Goal: Task Accomplishment & Management: Use online tool/utility

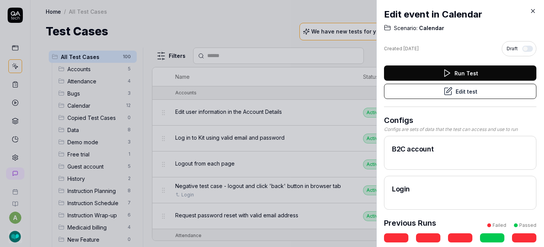
click at [472, 96] on button "Edit test" at bounding box center [460, 91] width 152 height 15
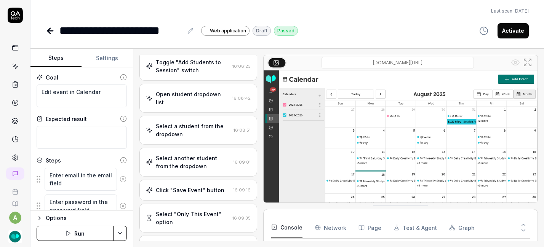
type textarea "*"
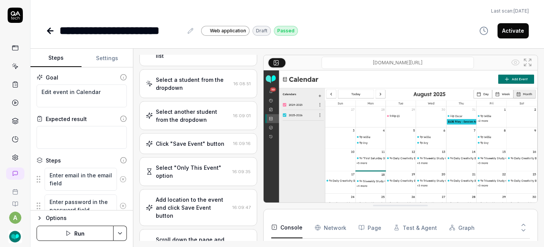
click at [108, 60] on button "Settings" at bounding box center [106, 58] width 51 height 18
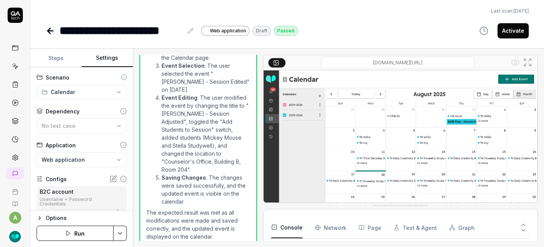
scroll to position [37, 0]
click at [107, 126] on div "No test case" at bounding box center [77, 126] width 73 height 8
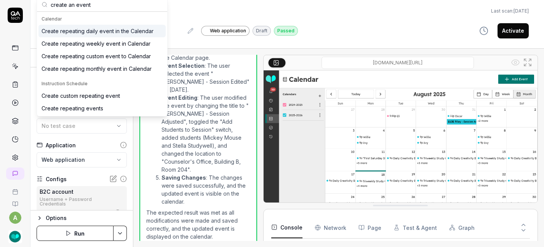
type input "create an event"
click at [114, 32] on div "Create repeating daily event in the Calendar" at bounding box center [97, 31] width 112 height 8
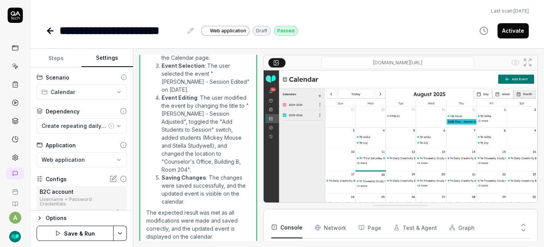
click at [93, 231] on button "Save & Run" at bounding box center [75, 233] width 77 height 15
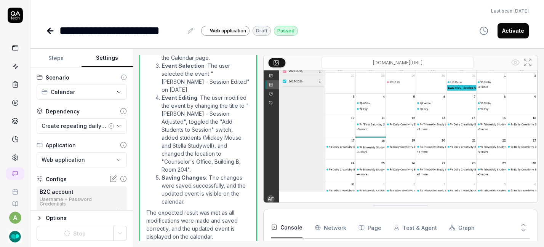
scroll to position [35, 0]
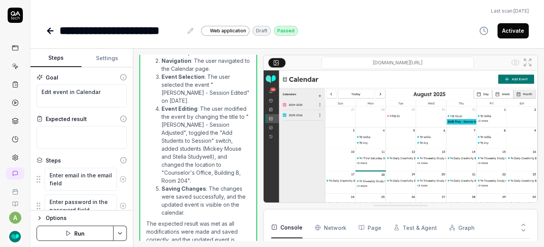
click at [87, 230] on button "Run" at bounding box center [75, 233] width 77 height 15
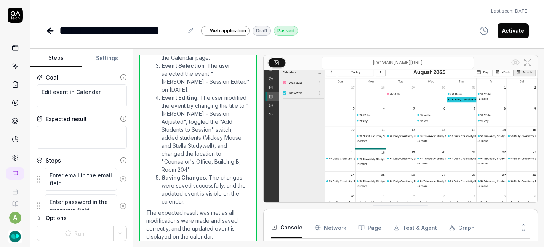
scroll to position [35, 0]
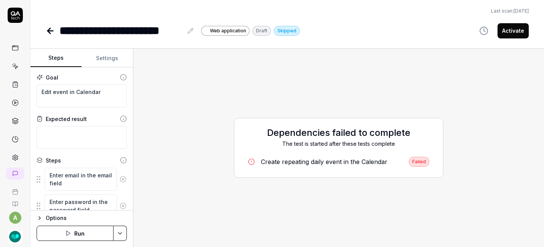
type textarea "*"
click at [107, 53] on button "Settings" at bounding box center [106, 58] width 51 height 18
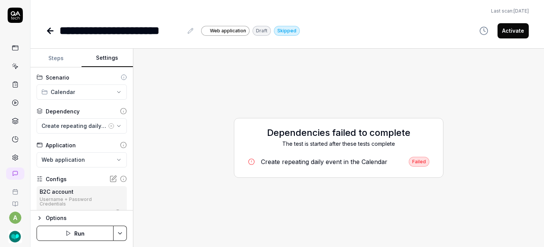
click at [123, 238] on html "**********" at bounding box center [272, 123] width 544 height 247
click at [123, 236] on html "**********" at bounding box center [272, 123] width 544 height 247
click at [53, 29] on icon at bounding box center [50, 30] width 9 height 9
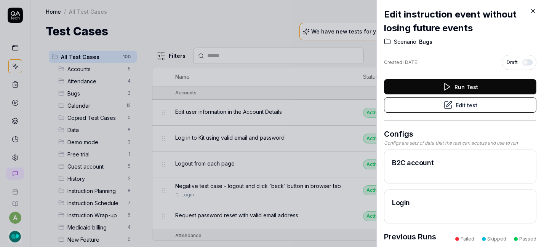
click at [466, 99] on button "Edit test" at bounding box center [460, 104] width 152 height 15
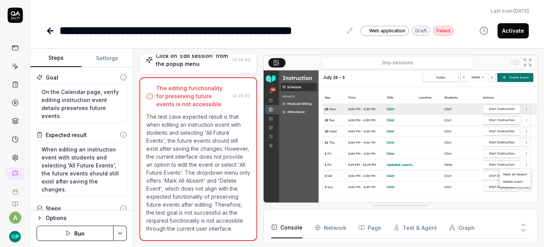
scroll to position [46, 0]
type textarea "*"
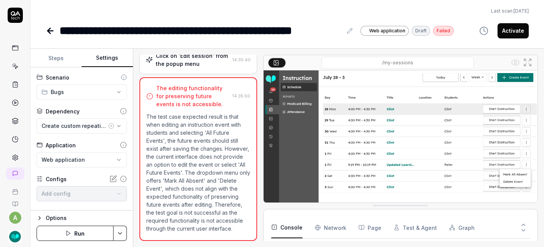
click at [121, 59] on button "Settings" at bounding box center [106, 58] width 51 height 18
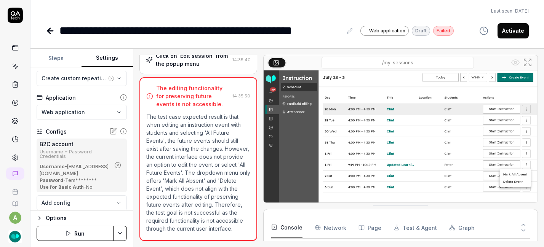
scroll to position [70, 0]
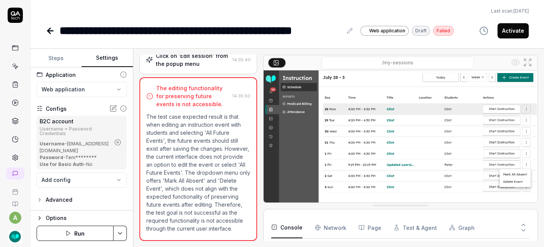
click at [85, 231] on button "Run" at bounding box center [75, 233] width 77 height 15
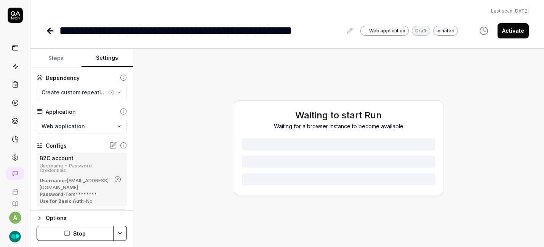
scroll to position [0, 0]
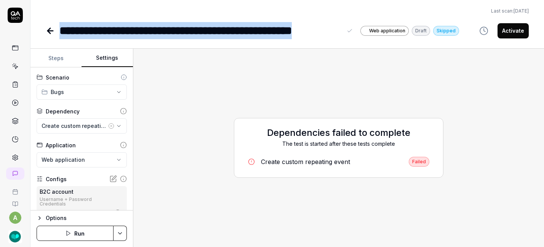
drag, startPoint x: 340, startPoint y: 30, endPoint x: 59, endPoint y: 26, distance: 281.0
click at [59, 26] on div "**********" at bounding box center [200, 30] width 282 height 17
copy div "**********"
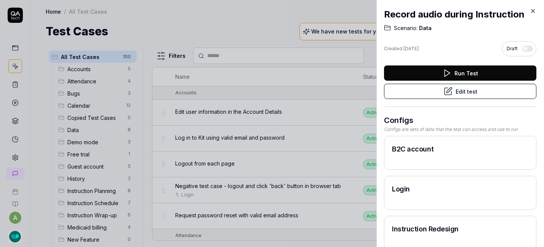
click at [522, 49] on button "button" at bounding box center [527, 49] width 11 height 6
click at [462, 90] on button "Edit test" at bounding box center [460, 91] width 152 height 15
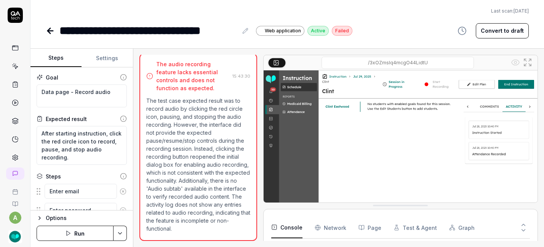
scroll to position [31, 0]
click at [502, 34] on button "Convert to draft" at bounding box center [501, 30] width 53 height 15
type textarea "*"
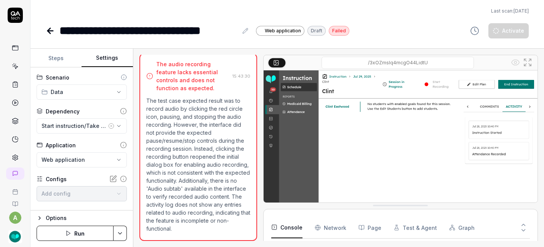
click at [102, 59] on button "Settings" at bounding box center [106, 58] width 51 height 18
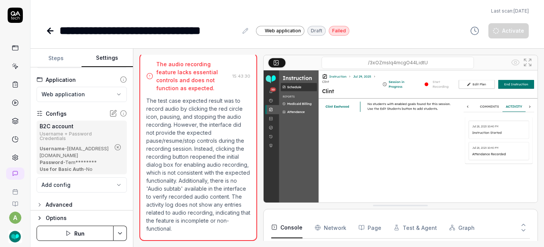
scroll to position [70, 0]
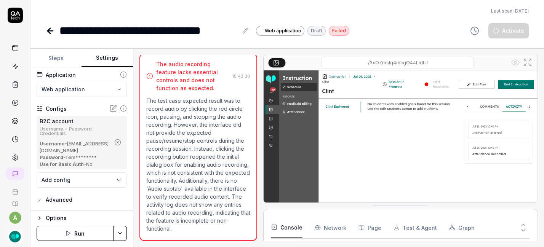
click at [53, 33] on icon at bounding box center [50, 30] width 9 height 9
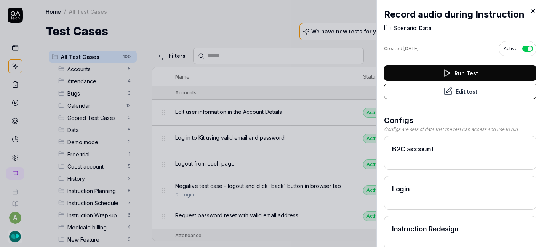
click at [531, 12] on icon at bounding box center [532, 11] width 7 height 7
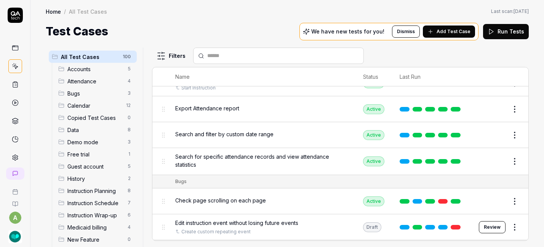
scroll to position [756, 0]
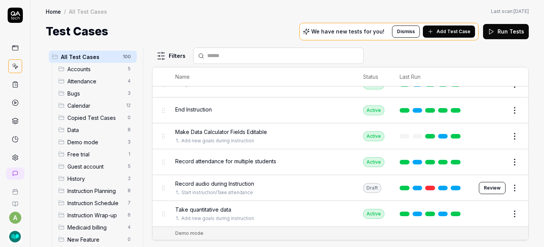
click at [508, 183] on html "a Home / All Test Cases Home / All Test Cases Last scan: May 20 2025 Test Cases…" at bounding box center [272, 123] width 544 height 247
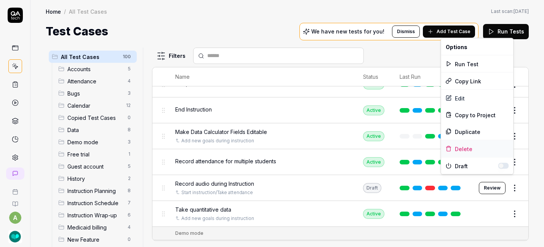
click at [466, 149] on div "Delete" at bounding box center [477, 148] width 72 height 17
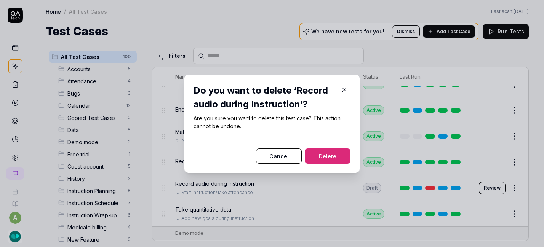
click at [342, 160] on button "Delete" at bounding box center [328, 155] width 46 height 15
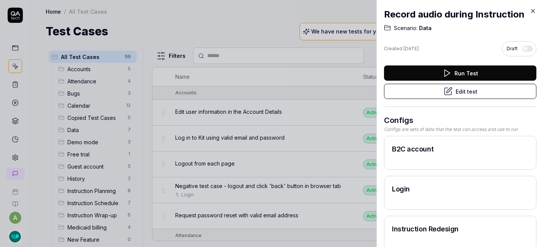
click at [533, 8] on icon at bounding box center [532, 11] width 7 height 7
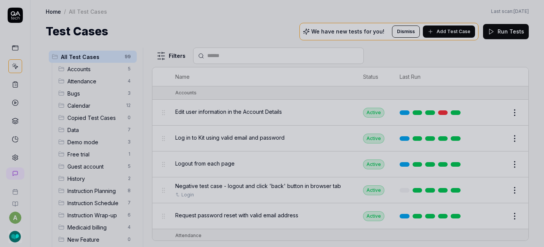
click at [400, 57] on div "Filters" at bounding box center [340, 56] width 376 height 16
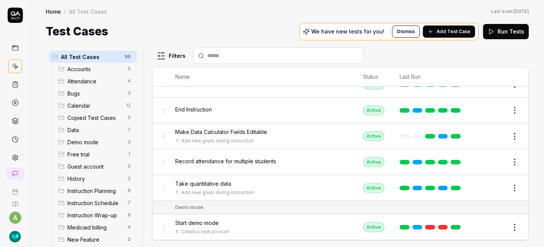
scroll to position [172, 0]
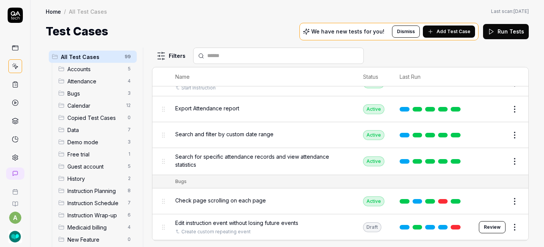
click at [8, 234] on img "button" at bounding box center [15, 237] width 14 height 14
click at [244, 31] on div "Test Cases We have new tests for you! Dismiss Add Test Case Run Tests" at bounding box center [287, 31] width 483 height 17
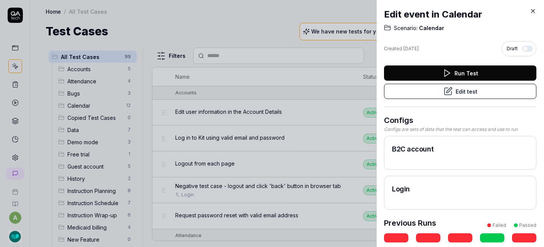
click at [444, 92] on icon at bounding box center [447, 91] width 7 height 7
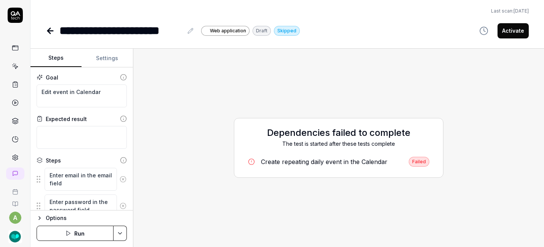
click at [340, 163] on div "Create repeating daily event in the Calendar" at bounding box center [324, 161] width 126 height 9
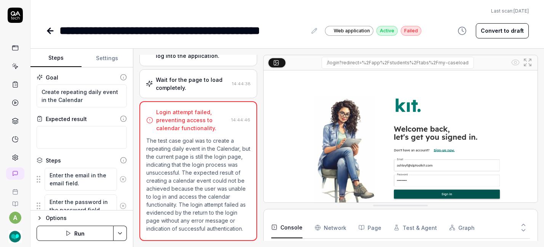
scroll to position [9, 0]
click at [506, 30] on button "Convert to draft" at bounding box center [501, 30] width 53 height 15
type textarea "*"
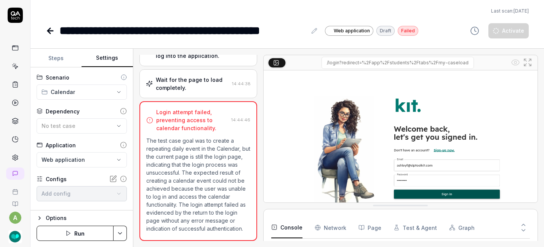
click at [111, 56] on button "Settings" at bounding box center [106, 58] width 51 height 18
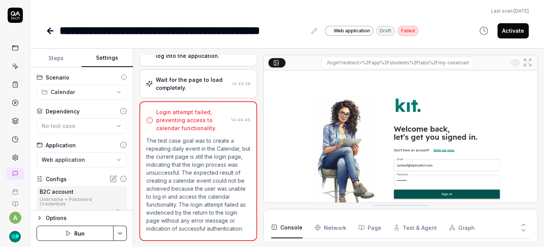
click at [88, 230] on button "Run" at bounding box center [75, 233] width 77 height 15
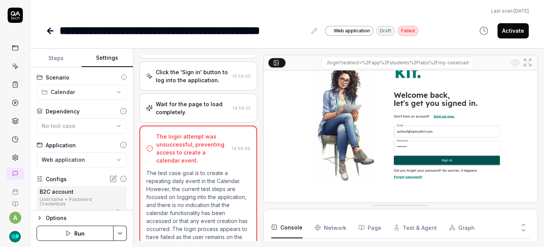
scroll to position [35, 0]
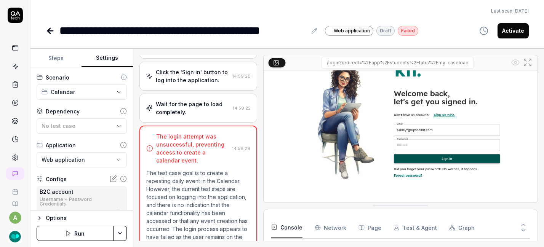
click at [193, 111] on div "Wait for the page to load completely." at bounding box center [193, 108] width 74 height 16
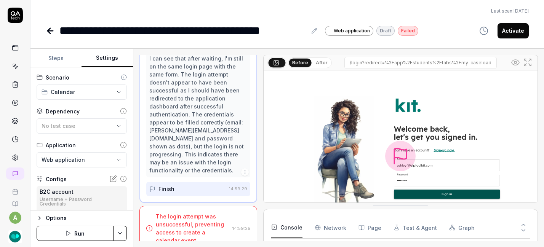
scroll to position [383, 0]
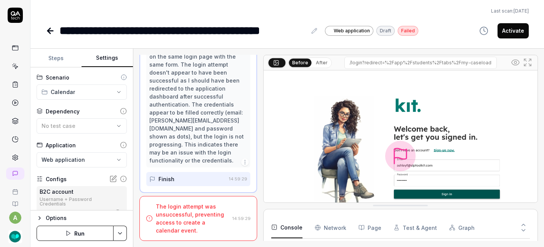
click at [185, 218] on div "The login attempt was unsuccessful, preventing access to create a calendar even…" at bounding box center [192, 219] width 73 height 32
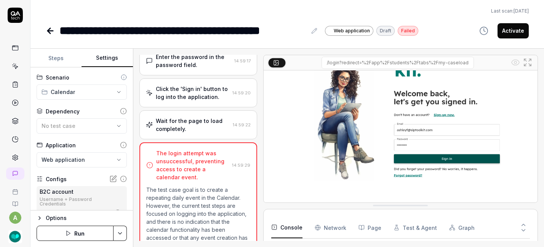
scroll to position [0, 0]
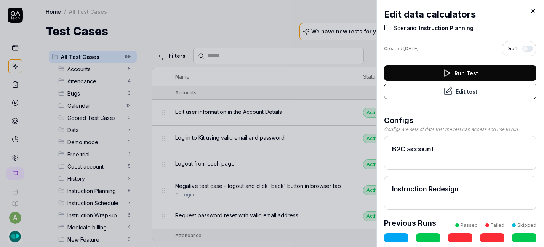
click at [455, 93] on button "Edit test" at bounding box center [460, 91] width 152 height 15
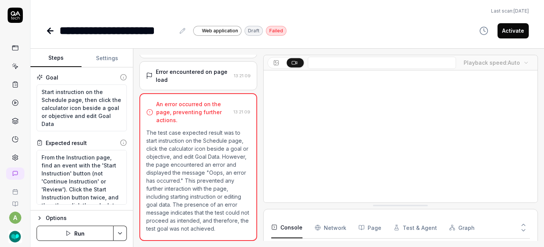
scroll to position [81, 0]
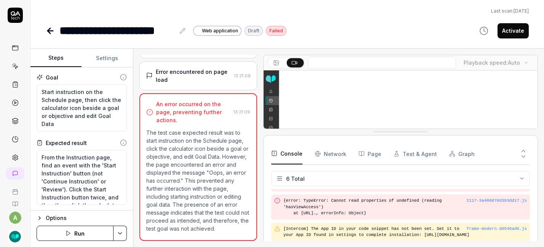
drag, startPoint x: 405, startPoint y: 205, endPoint x: 409, endPoint y: 131, distance: 74.0
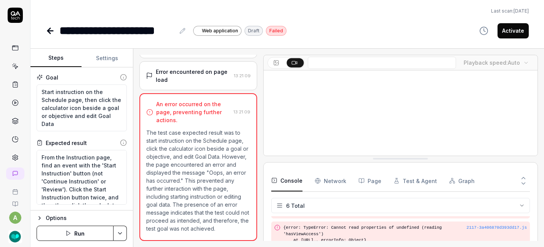
drag, startPoint x: 409, startPoint y: 131, endPoint x: 409, endPoint y: 158, distance: 27.0
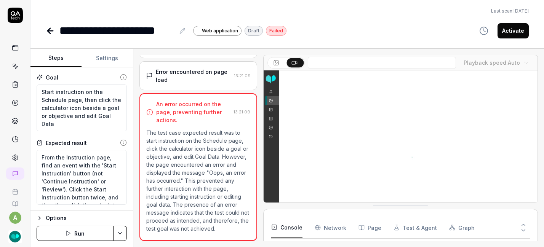
drag, startPoint x: 409, startPoint y: 158, endPoint x: 411, endPoint y: 211, distance: 52.2
drag, startPoint x: 403, startPoint y: 206, endPoint x: 403, endPoint y: 244, distance: 38.1
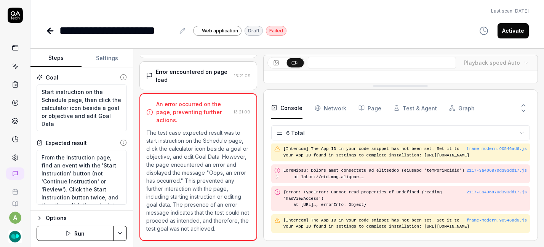
drag, startPoint x: 394, startPoint y: 207, endPoint x: 402, endPoint y: 87, distance: 119.8
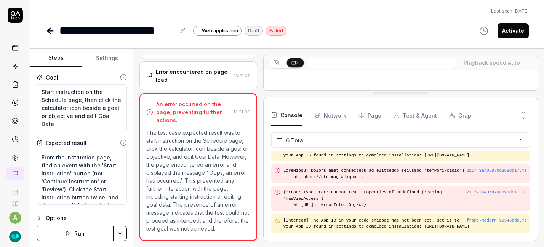
scroll to position [81, 0]
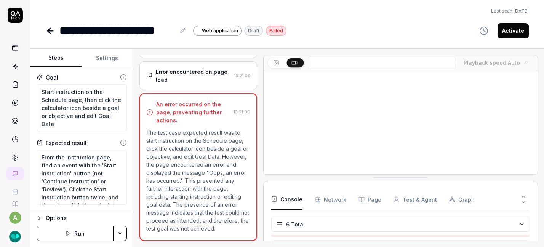
drag, startPoint x: 402, startPoint y: 87, endPoint x: 399, endPoint y: 222, distance: 134.4
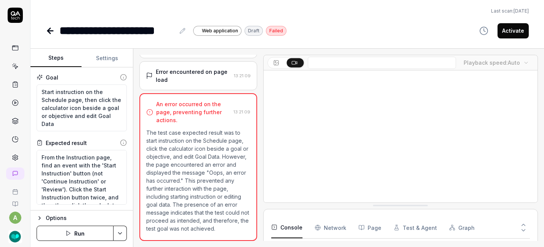
drag, startPoint x: 399, startPoint y: 206, endPoint x: 400, endPoint y: 236, distance: 29.7
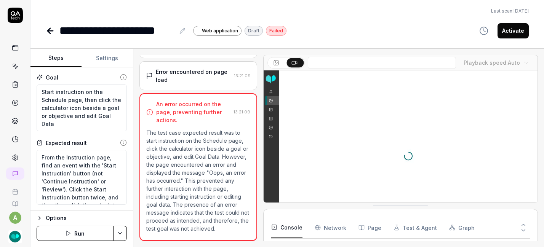
drag, startPoint x: 400, startPoint y: 206, endPoint x: 399, endPoint y: 229, distance: 23.2
click at [215, 61] on div "Error encountered on page load 13:21:09" at bounding box center [198, 75] width 118 height 29
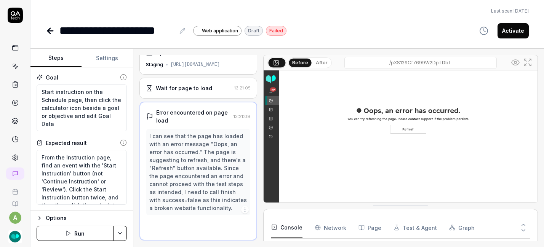
scroll to position [12, 0]
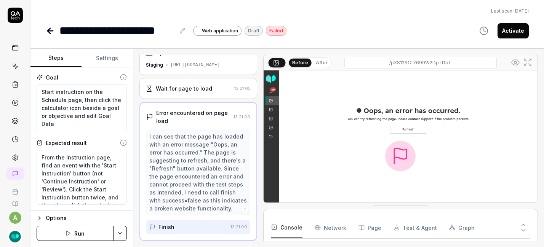
click at [198, 89] on div "Wait for page to load" at bounding box center [184, 89] width 56 height 8
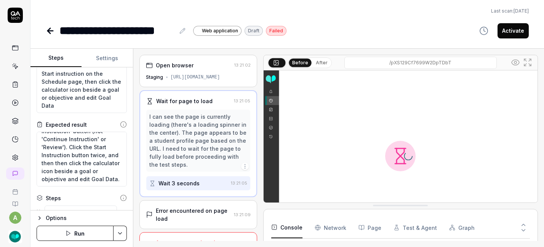
scroll to position [0, 0]
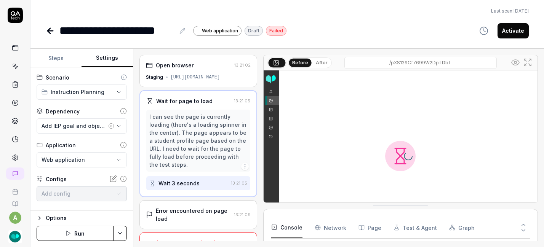
type textarea "*"
click at [102, 59] on button "Settings" at bounding box center [106, 58] width 51 height 18
click at [78, 129] on div "Add IEP goal and objective for a student" at bounding box center [73, 126] width 65 height 8
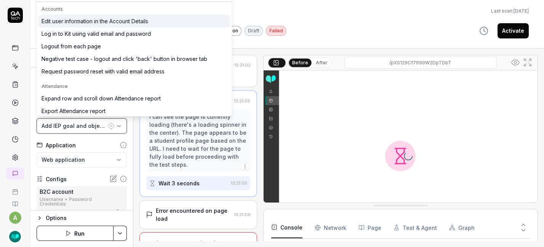
click at [80, 127] on div "Add IEP goal and objective for a student" at bounding box center [73, 126] width 65 height 8
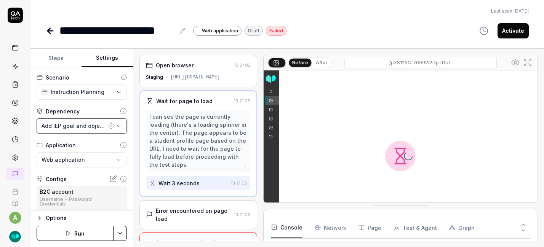
click at [80, 127] on div "Add IEP goal and objective for a student" at bounding box center [73, 126] width 65 height 8
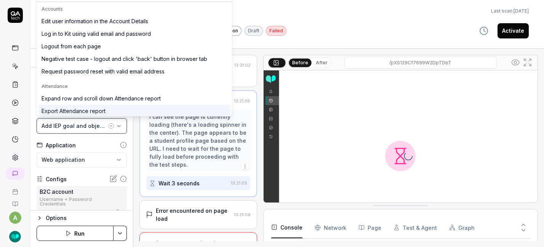
click at [88, 126] on div "Add IEP goal and objective for a student" at bounding box center [73, 126] width 65 height 8
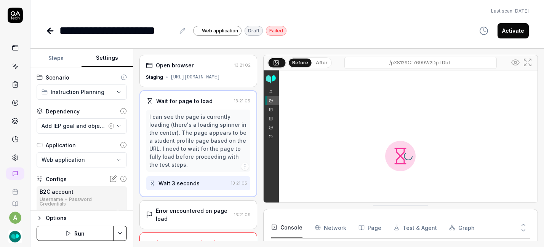
click at [110, 125] on icon "button" at bounding box center [111, 126] width 2 height 2
click at [84, 124] on div "No test case" at bounding box center [77, 126] width 73 height 8
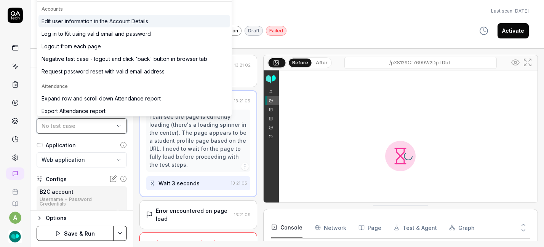
click at [84, 124] on div "No test case" at bounding box center [77, 126] width 73 height 8
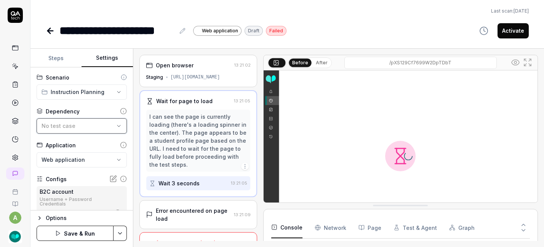
click at [84, 124] on div "No test case" at bounding box center [77, 126] width 73 height 8
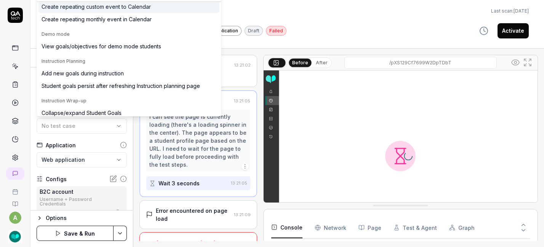
scroll to position [81, 0]
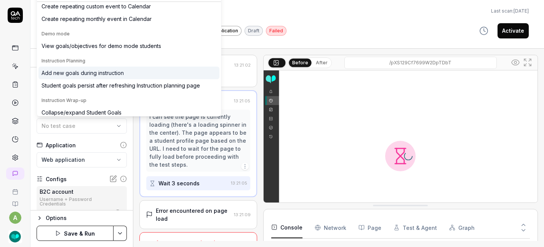
type input "goal"
click at [95, 70] on div "Add new goals during instruction" at bounding box center [82, 73] width 82 height 8
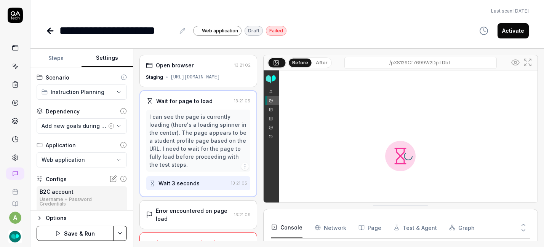
click at [96, 232] on button "Save & Run" at bounding box center [75, 233] width 77 height 15
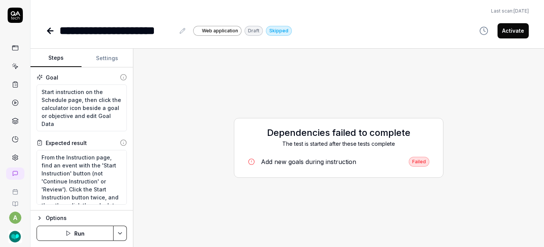
type textarea "*"
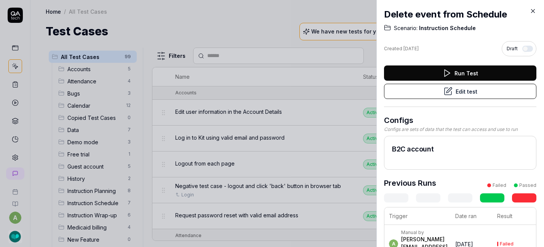
click at [453, 89] on button "Edit test" at bounding box center [460, 91] width 152 height 15
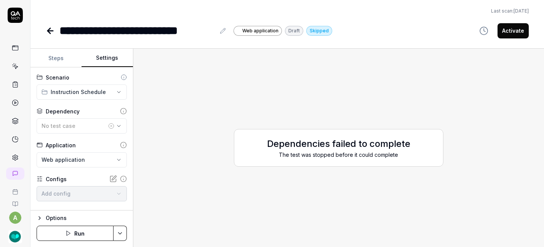
click at [108, 53] on button "Settings" at bounding box center [106, 58] width 51 height 18
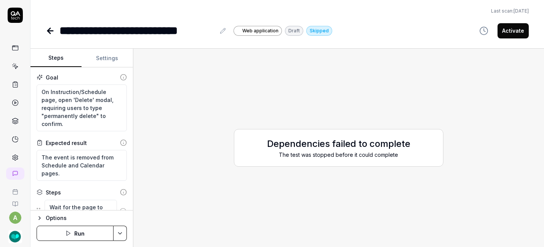
click at [58, 57] on button "Steps" at bounding box center [55, 58] width 51 height 18
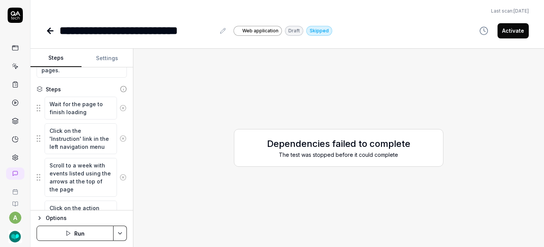
scroll to position [128, 0]
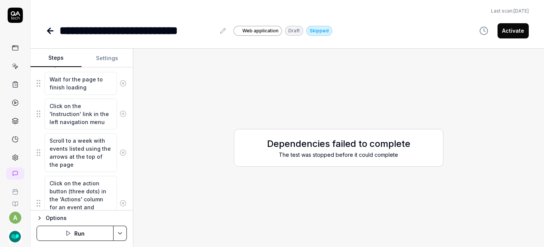
click at [88, 230] on button "Run" at bounding box center [75, 233] width 77 height 15
type textarea "*"
